Goal: Task Accomplishment & Management: Use online tool/utility

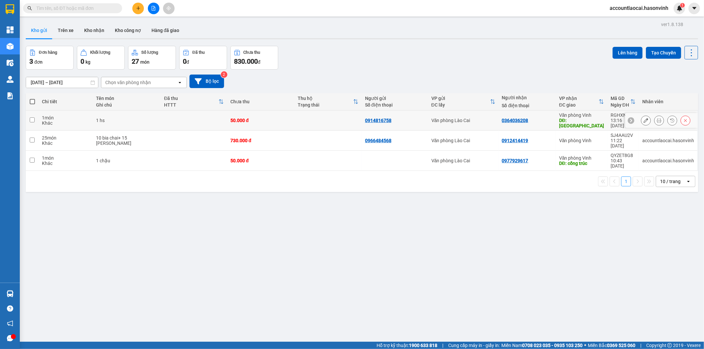
click at [657, 118] on icon at bounding box center [659, 120] width 5 height 5
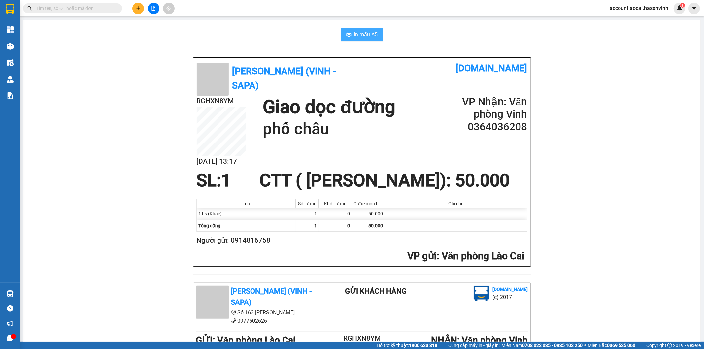
click at [348, 29] on button "In mẫu A5" at bounding box center [362, 34] width 42 height 13
